Goal: Task Accomplishment & Management: Manage account settings

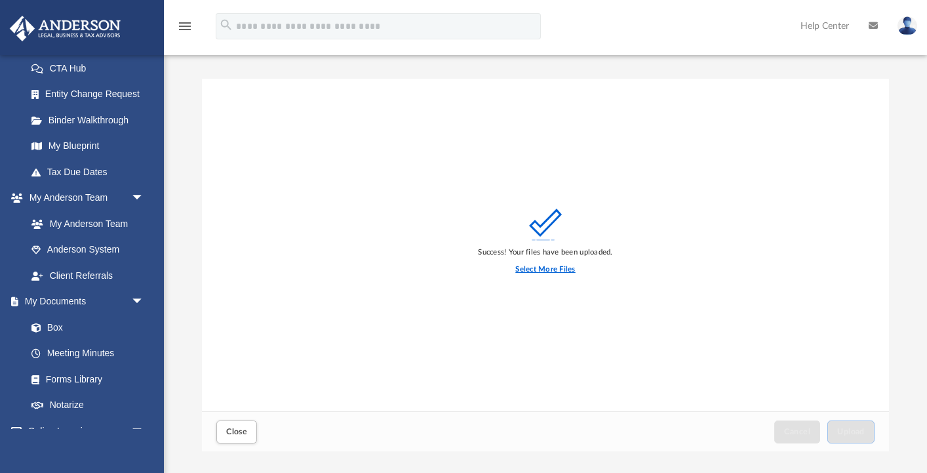
scroll to position [332, 687]
click at [544, 271] on label "Select More Files" at bounding box center [545, 270] width 60 height 12
click at [0, 0] on input "Select More Files" at bounding box center [0, 0] width 0 height 0
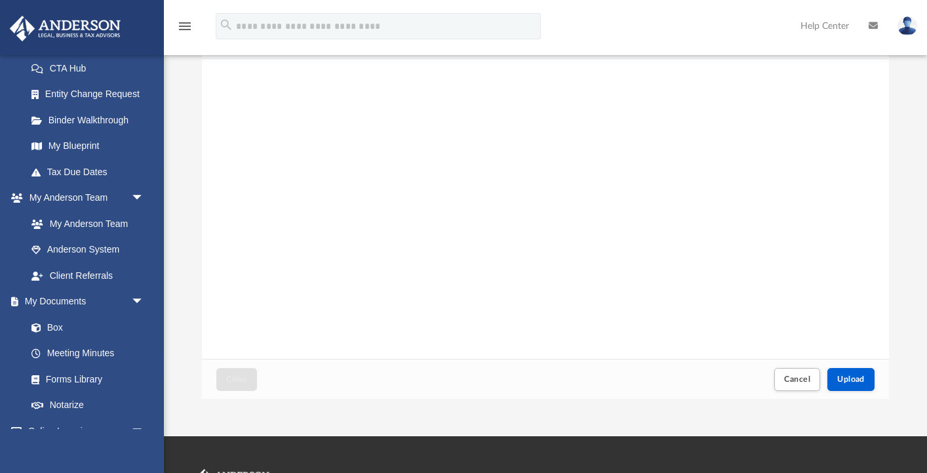
scroll to position [53, 0]
click at [854, 379] on span "Upload" at bounding box center [851, 378] width 28 height 8
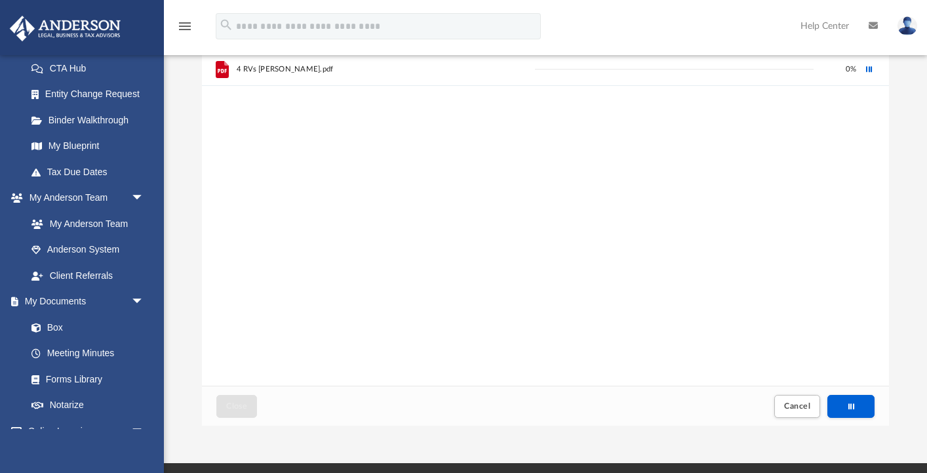
scroll to position [26, 0]
click at [869, 73] on button "Retry" at bounding box center [870, 70] width 16 height 16
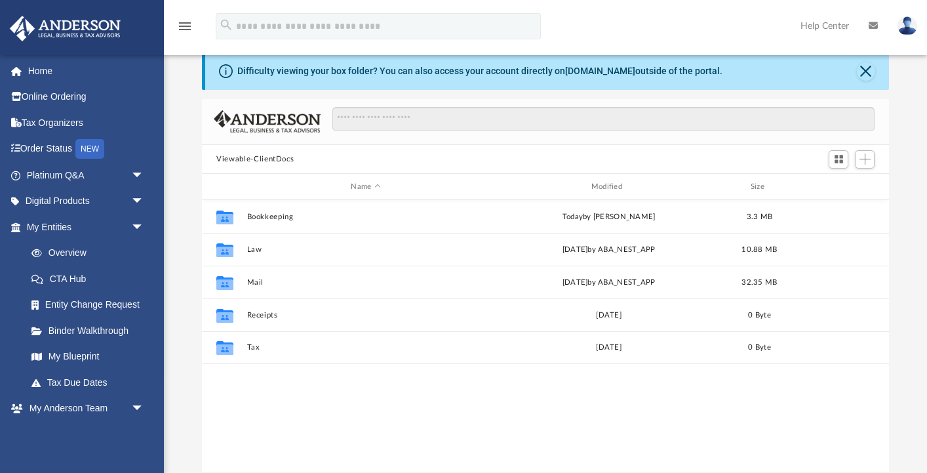
scroll to position [298, 687]
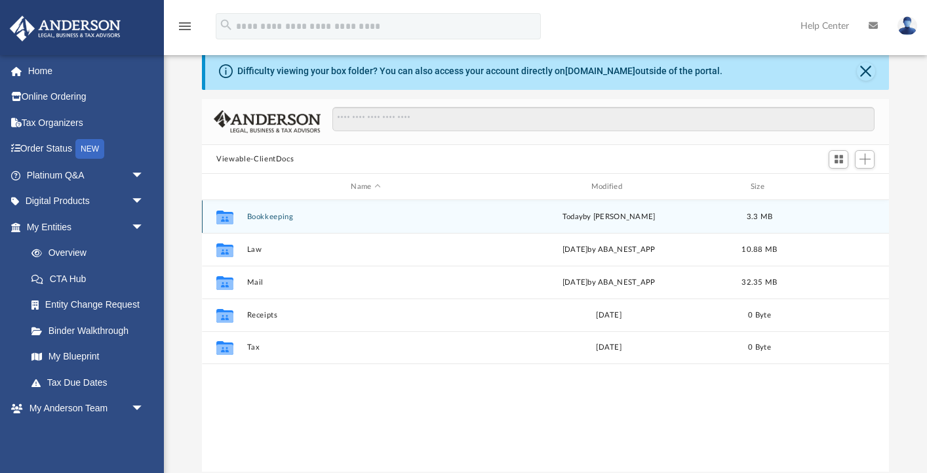
click at [268, 218] on button "Bookkeeping" at bounding box center [365, 216] width 237 height 9
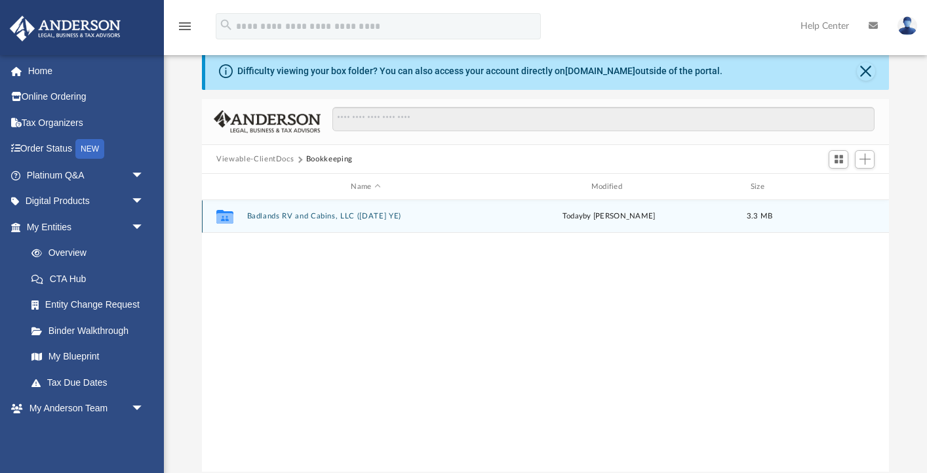
click at [359, 218] on button "Badlands RV and Cabins, LLC ([DATE] YE)" at bounding box center [365, 216] width 237 height 9
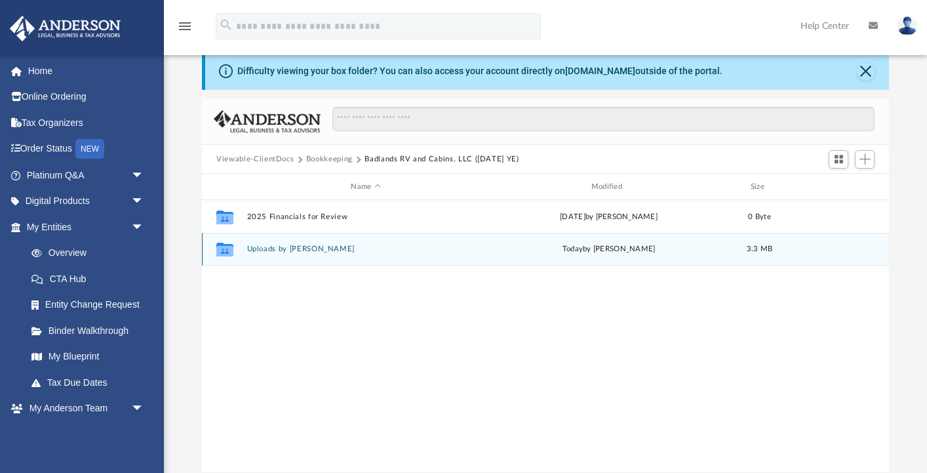
click at [302, 251] on button "Uploads by [PERSON_NAME]" at bounding box center [365, 249] width 237 height 9
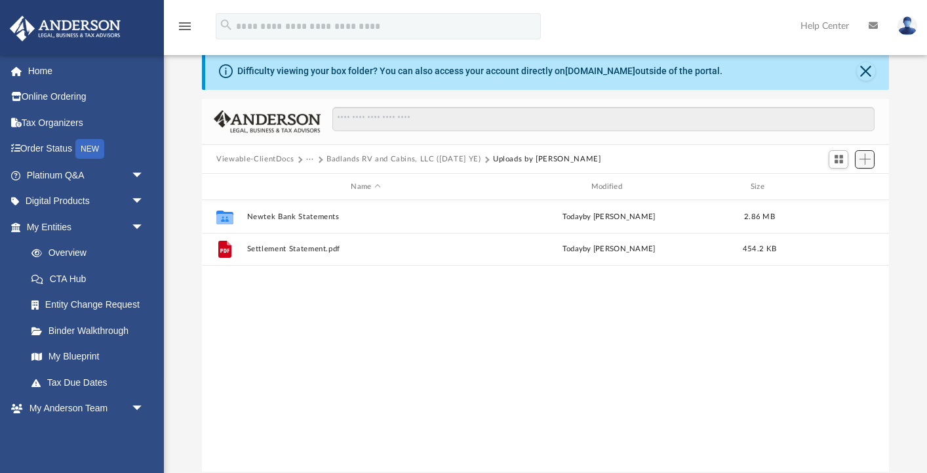
click at [868, 161] on span "Add" at bounding box center [865, 158] width 11 height 11
click at [840, 184] on li "Upload" at bounding box center [847, 185] width 42 height 14
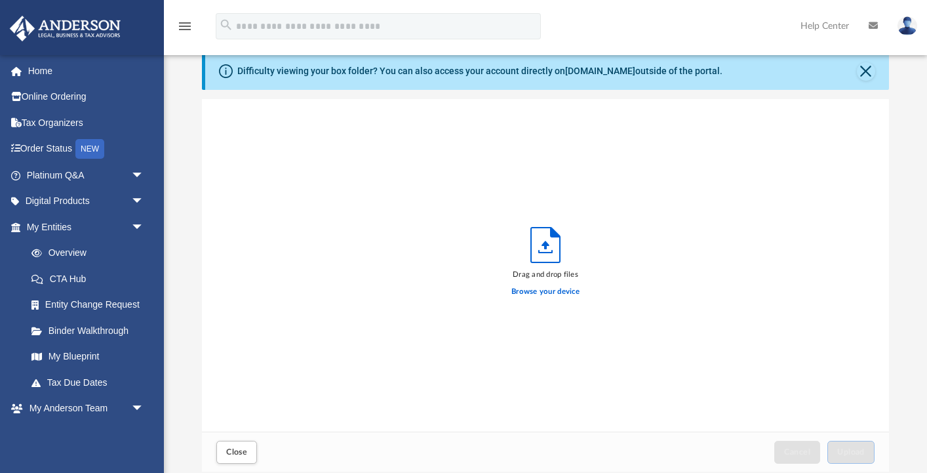
scroll to position [332, 687]
click at [559, 291] on label "Browse your device" at bounding box center [545, 292] width 68 height 12
click at [0, 0] on input "Browse your device" at bounding box center [0, 0] width 0 height 0
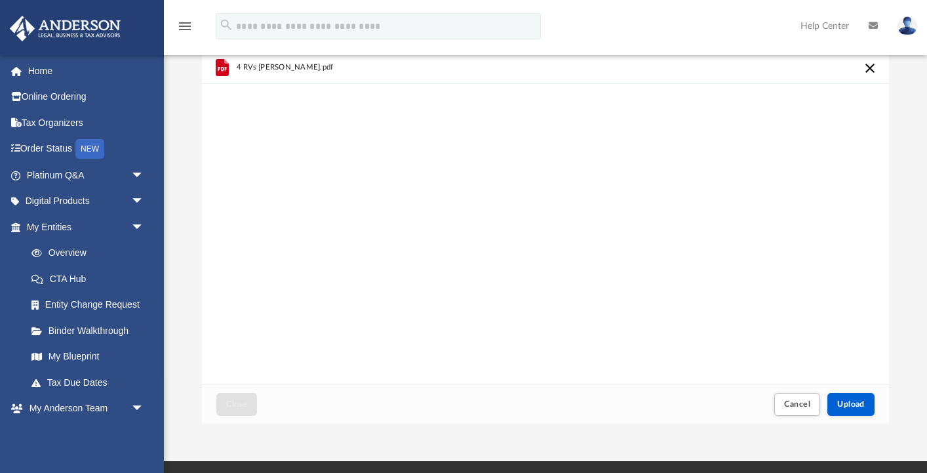
scroll to position [72, 0]
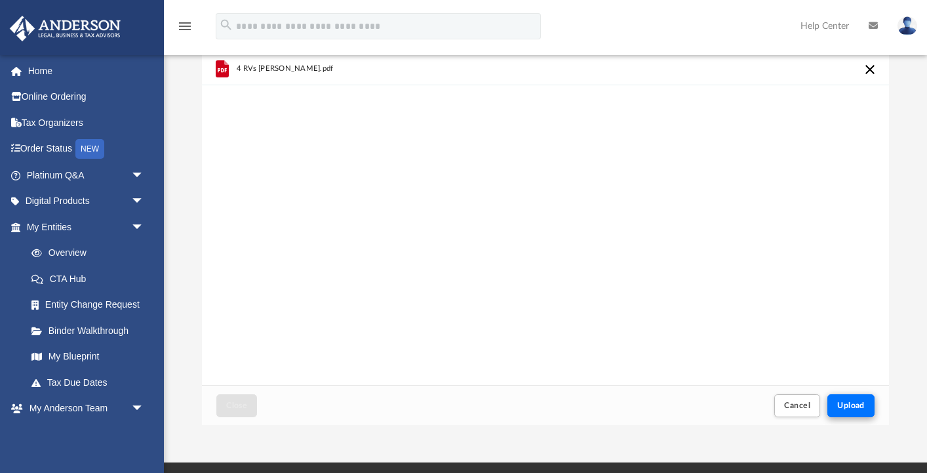
click at [850, 401] on span "Upload" at bounding box center [851, 405] width 28 height 8
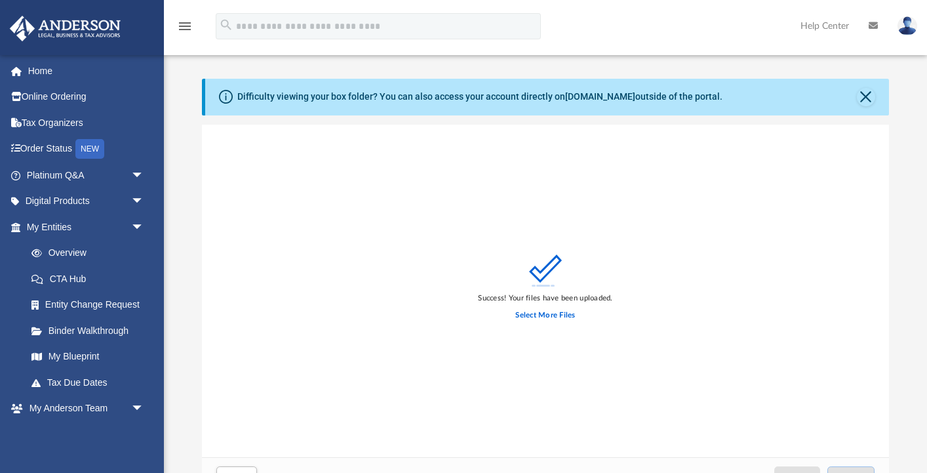
scroll to position [0, 0]
click at [549, 315] on label "Select More Files" at bounding box center [545, 316] width 60 height 12
click at [0, 0] on input "Select More Files" at bounding box center [0, 0] width 0 height 0
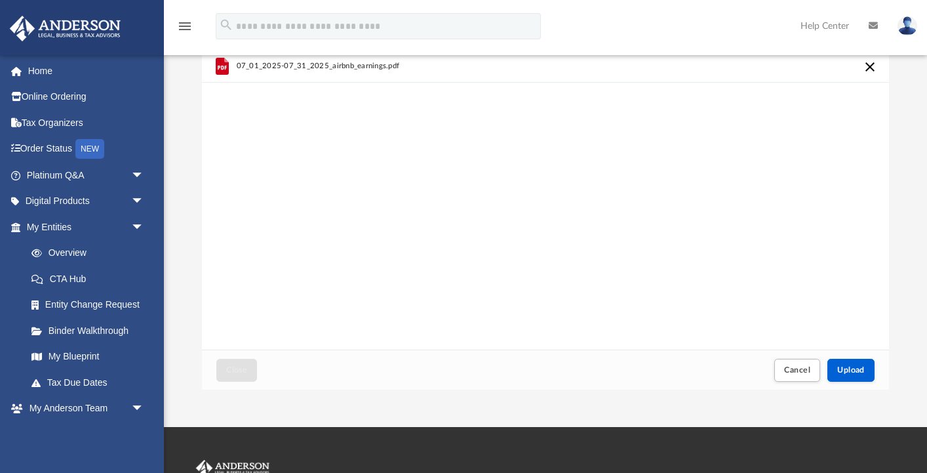
scroll to position [109, 0]
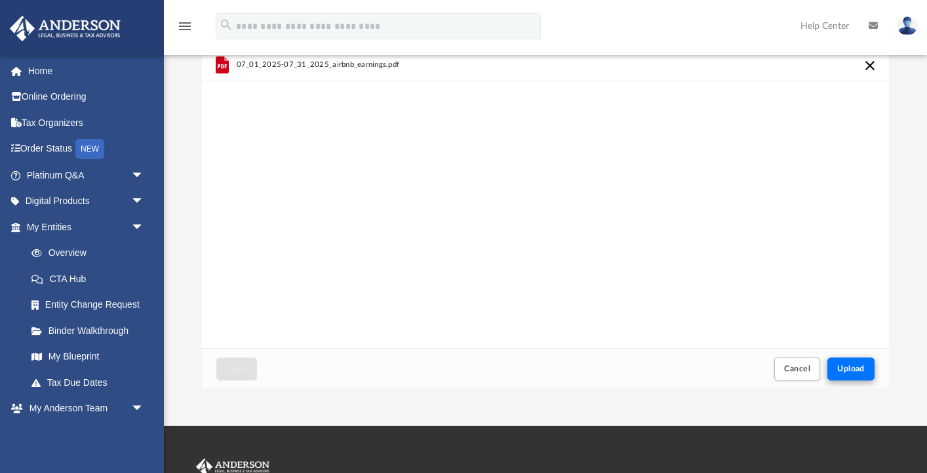
click at [854, 366] on span "Upload" at bounding box center [851, 369] width 28 height 8
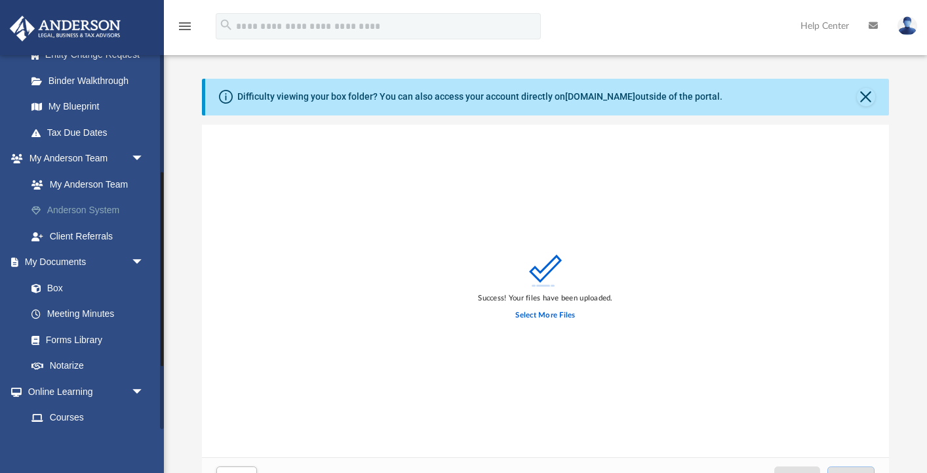
scroll to position [251, 0]
click at [57, 283] on link "Box" at bounding box center [91, 287] width 146 height 26
click at [862, 100] on button "Close" at bounding box center [866, 97] width 18 height 18
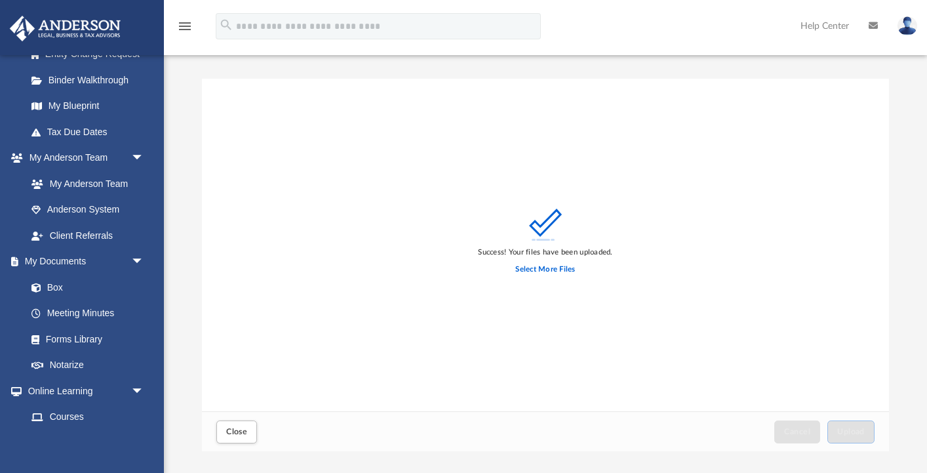
scroll to position [0, 0]
click at [235, 428] on span "Close" at bounding box center [236, 432] width 21 height 8
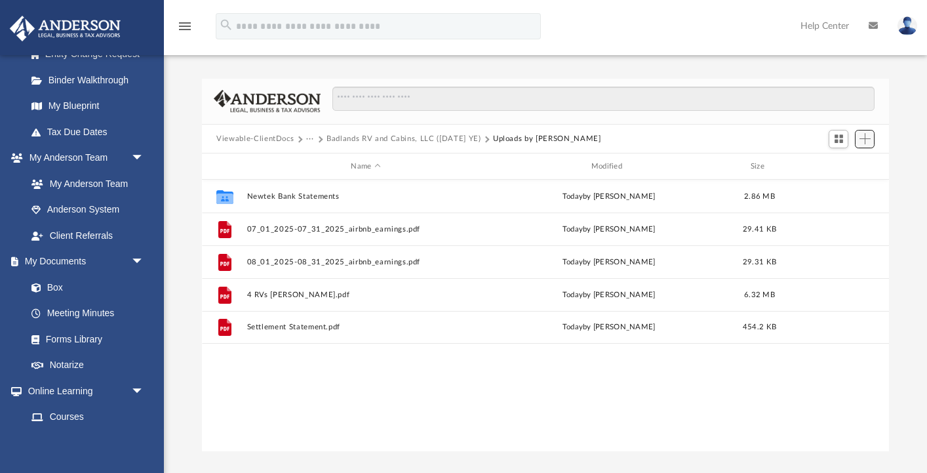
click at [867, 138] on span "Add" at bounding box center [865, 138] width 11 height 11
click at [845, 180] on li "New Folder" at bounding box center [847, 185] width 42 height 14
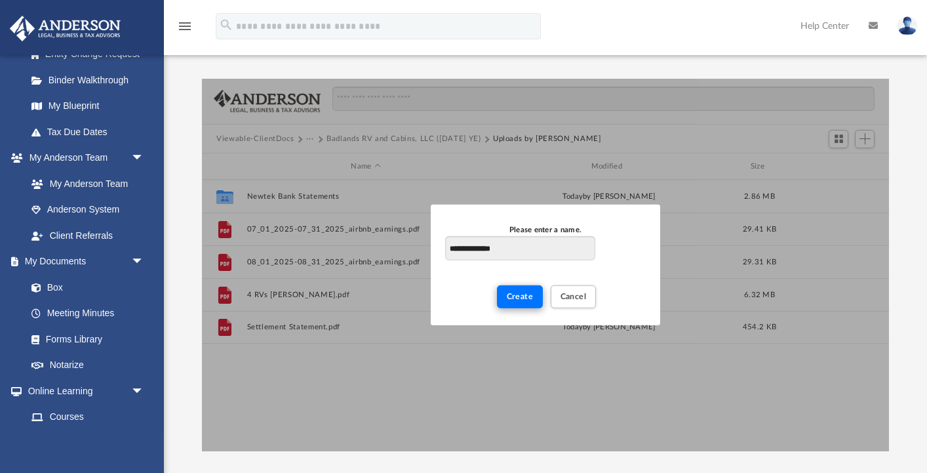
type input "**********"
click at [524, 292] on span "Create" at bounding box center [520, 296] width 27 height 8
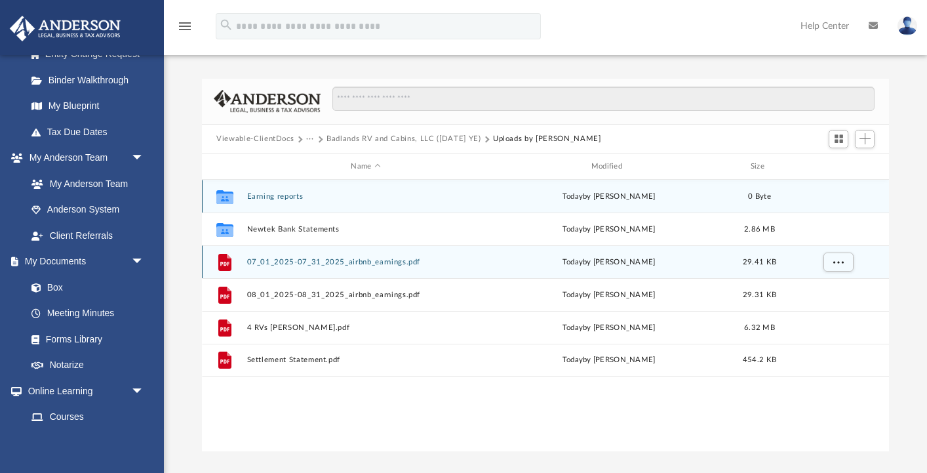
drag, startPoint x: 298, startPoint y: 263, endPoint x: 289, endPoint y: 192, distance: 71.4
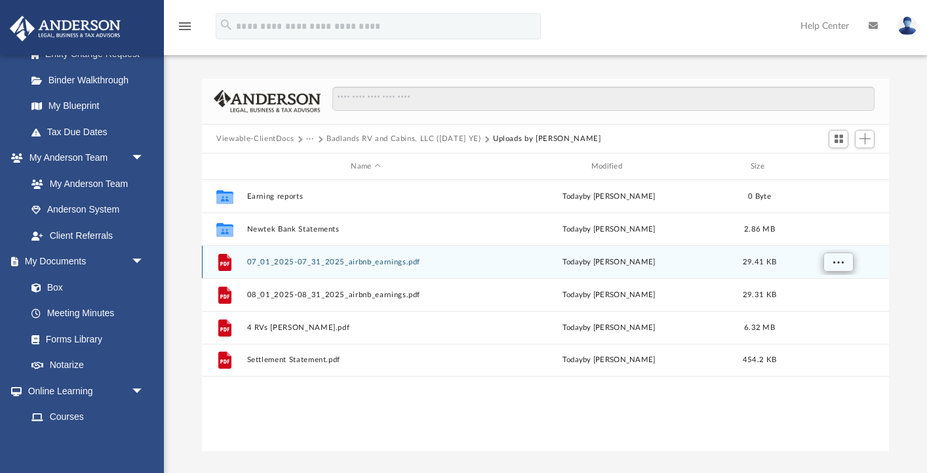
click at [841, 260] on span "More options" at bounding box center [838, 261] width 10 height 7
click at [320, 260] on button "07_01_2025-07_31_2025_airbnb_earnings.pdf" at bounding box center [365, 262] width 237 height 9
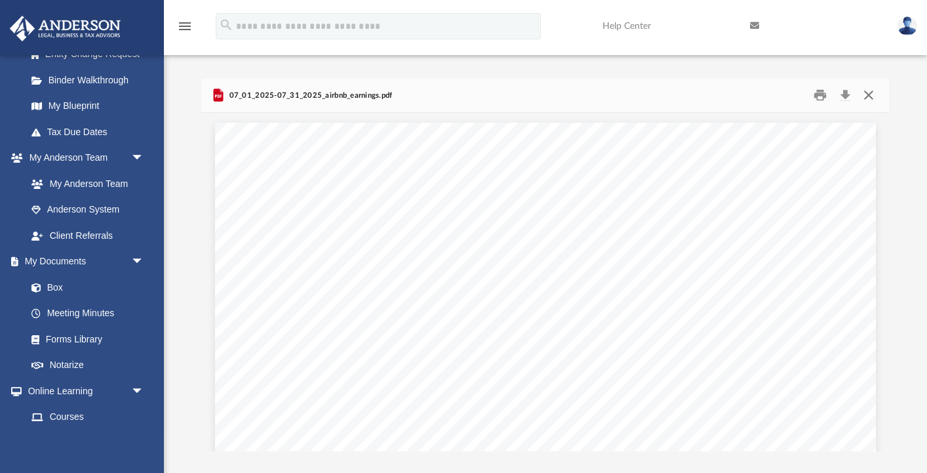
click at [870, 96] on button "Close" at bounding box center [868, 95] width 24 height 20
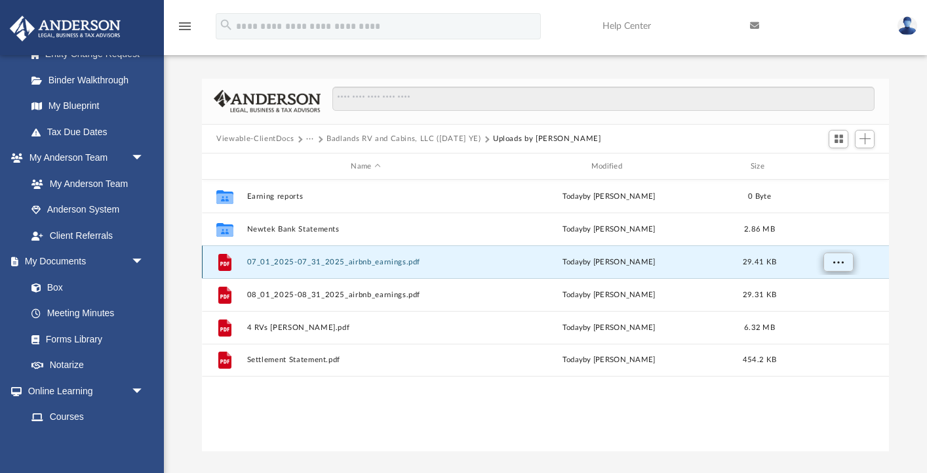
click at [837, 261] on span "More options" at bounding box center [838, 261] width 10 height 7
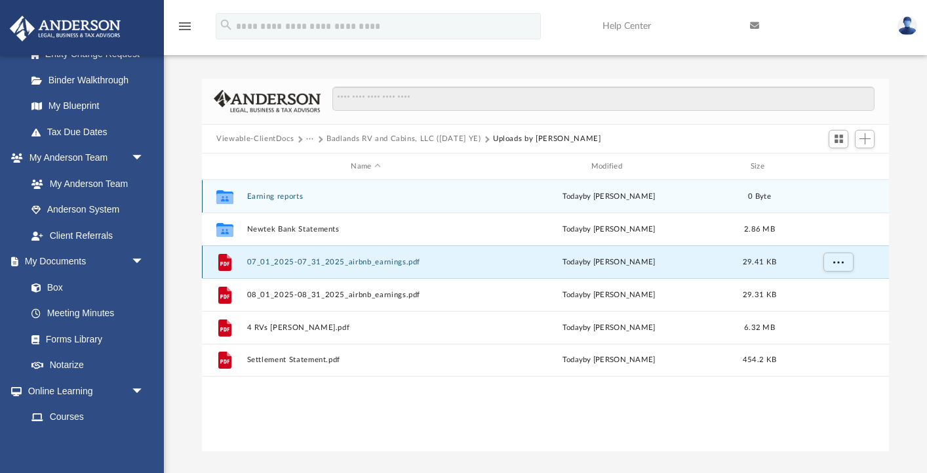
drag, startPoint x: 316, startPoint y: 260, endPoint x: 268, endPoint y: 193, distance: 82.6
click at [268, 193] on div "Collaborated Folder Earning reports today by Thomas OGrady 0 Byte Collaborated …" at bounding box center [545, 278] width 687 height 197
drag, startPoint x: 452, startPoint y: 263, endPoint x: 382, endPoint y: 197, distance: 95.6
click at [382, 197] on div "Collaborated Folder Earning reports today by Thomas OGrady 0 Byte Collaborated …" at bounding box center [545, 278] width 687 height 197
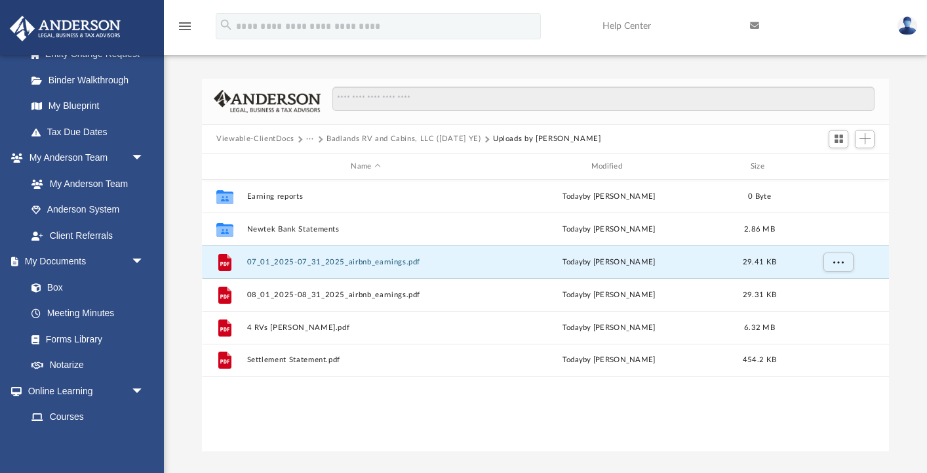
click at [384, 399] on div "Collaborated Folder Earning reports today by Thomas OGrady 0 Byte Collaborated …" at bounding box center [545, 316] width 687 height 272
click at [453, 263] on button "07_01_2025-07_31_2025_airbnb_earnings.pdf" at bounding box center [365, 262] width 237 height 9
